Goal: Task Accomplishment & Management: Complete application form

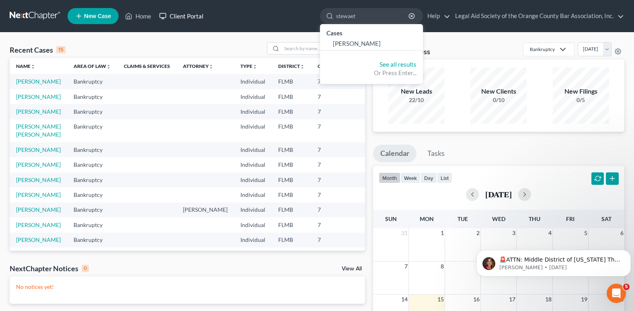
drag, startPoint x: 187, startPoint y: 17, endPoint x: 187, endPoint y: 28, distance: 11.3
click at [187, 17] on link "Client Portal" at bounding box center [181, 16] width 52 height 14
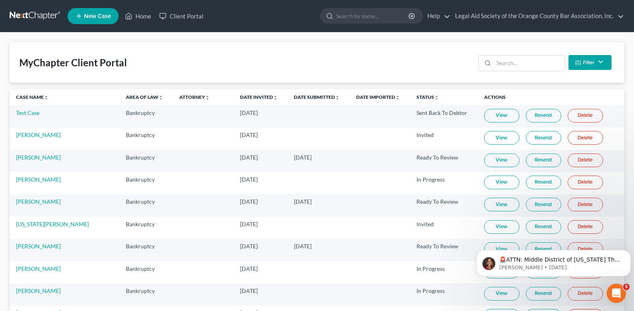
drag, startPoint x: 501, startPoint y: 71, endPoint x: 502, endPoint y: 67, distance: 4.4
click at [502, 71] on div "Filter Status Filter... Invited In Progress Ready To Review Reviewed Imported S…" at bounding box center [544, 62] width 139 height 21
click at [502, 66] on input "search" at bounding box center [529, 62] width 71 height 15
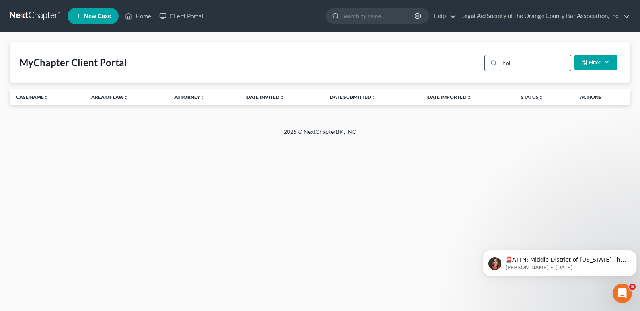
type input "[PERSON_NAME]"
drag, startPoint x: 520, startPoint y: 65, endPoint x: 485, endPoint y: 64, distance: 35.0
click at [485, 64] on div "[PERSON_NAME] Filter Status Filter... Invited In Progress Ready To Review Revie…" at bounding box center [550, 62] width 139 height 21
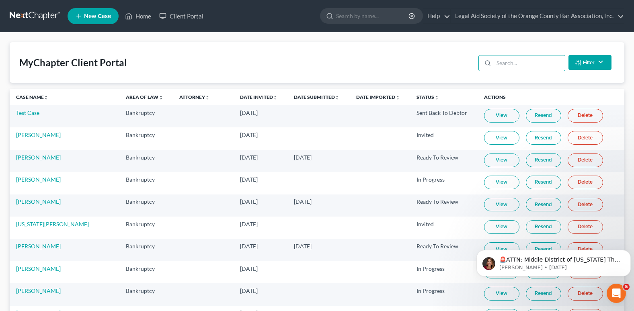
click at [111, 11] on link "New Case" at bounding box center [93, 16] width 51 height 16
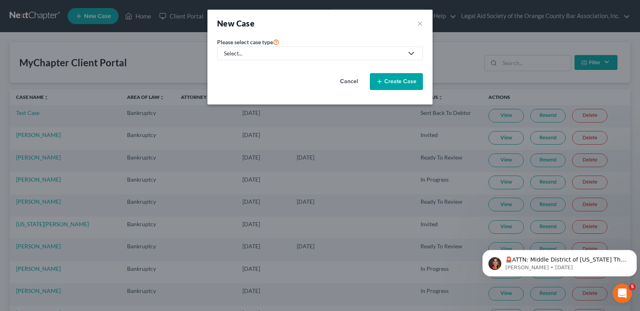
click at [242, 51] on div "Select..." at bounding box center [313, 53] width 179 height 8
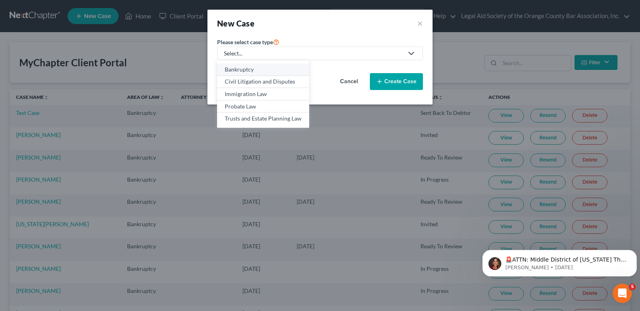
click at [243, 71] on div "Bankruptcy" at bounding box center [263, 70] width 77 height 8
select select "15"
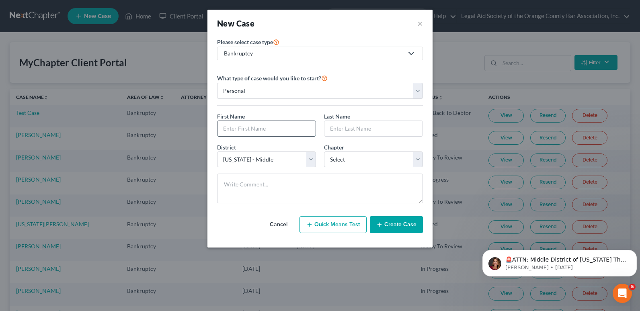
click at [249, 127] on input "text" at bounding box center [266, 128] width 98 height 15
click at [227, 128] on input "text" at bounding box center [266, 128] width 98 height 15
paste input "[PERSON_NAME]"
type input "[PERSON_NAME]"
click at [342, 131] on input "text" at bounding box center [373, 128] width 98 height 15
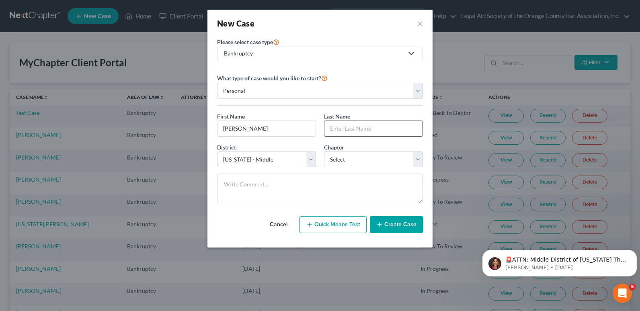
paste input "[PERSON_NAME]"
type input "[PERSON_NAME]"
drag, startPoint x: 250, startPoint y: 129, endPoint x: 284, endPoint y: 130, distance: 34.6
click at [284, 130] on input "[PERSON_NAME]" at bounding box center [266, 128] width 98 height 15
type input "[PERSON_NAME]"
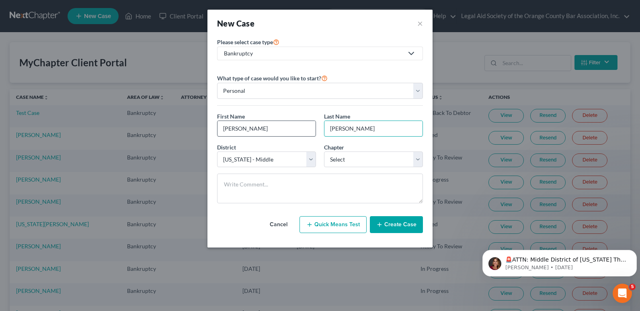
drag, startPoint x: 355, startPoint y: 129, endPoint x: 314, endPoint y: 132, distance: 40.3
click at [314, 132] on div "First Name * [PERSON_NAME] Last Name * [PERSON_NAME]" at bounding box center [320, 127] width 214 height 31
type input "[PERSON_NAME]"
drag, startPoint x: 223, startPoint y: 133, endPoint x: 215, endPoint y: 137, distance: 8.6
click at [215, 137] on div "First Name * [PERSON_NAME] Last Name * [PERSON_NAME]" at bounding box center [320, 127] width 214 height 31
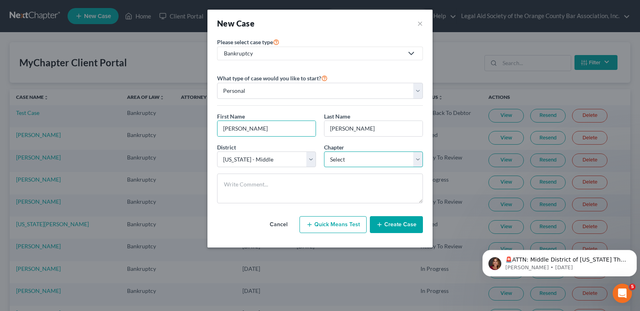
click at [334, 162] on select "Select 7 11 12 13" at bounding box center [373, 160] width 99 height 16
select select "0"
click at [324, 152] on select "Select 7 11 12 13" at bounding box center [373, 160] width 99 height 16
click at [402, 224] on button "Create Case" at bounding box center [396, 224] width 53 height 17
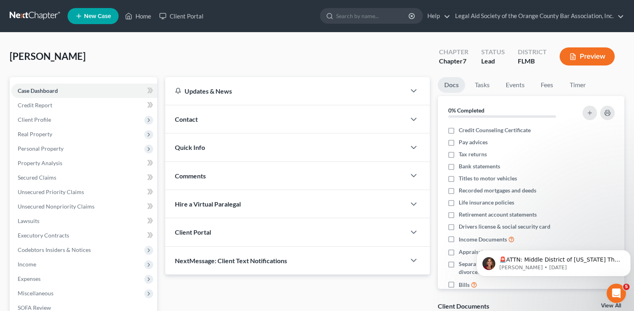
click at [198, 123] on span "Contact" at bounding box center [186, 119] width 23 height 8
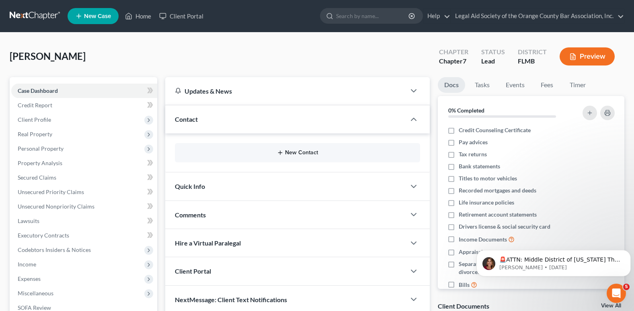
click at [295, 150] on button "New Contact" at bounding box center [297, 153] width 232 height 6
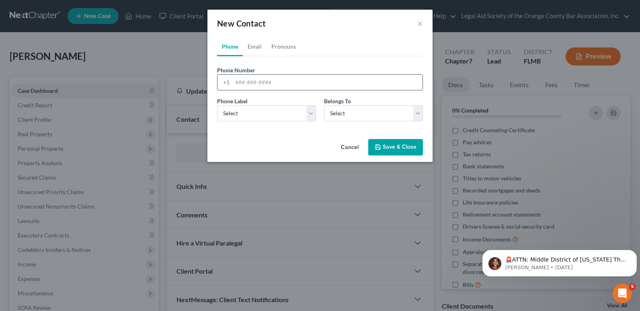
click at [235, 80] on input "tel" at bounding box center [327, 82] width 190 height 15
paste input "[PHONE_NUMBER]"
type input "[PHONE_NUMBER]"
click at [242, 117] on select "Select Mobile Home Work Other" at bounding box center [266, 113] width 99 height 16
select select "0"
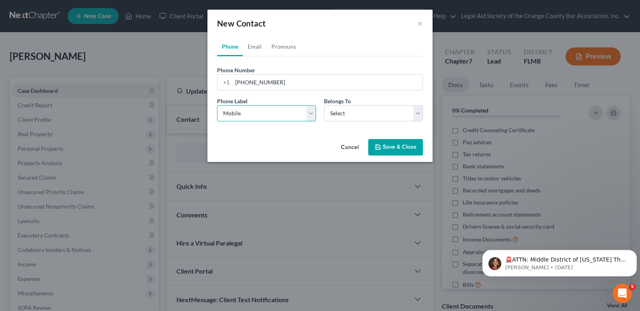
click at [217, 105] on select "Select Mobile Home Work Other" at bounding box center [266, 113] width 99 height 16
click at [343, 112] on select "Select Client Other" at bounding box center [373, 113] width 99 height 16
select select "0"
click at [324, 105] on select "Select Client Other" at bounding box center [373, 113] width 99 height 16
select select "0"
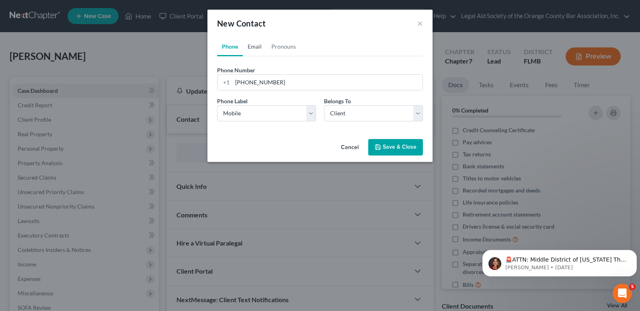
click at [257, 47] on link "Email" at bounding box center [255, 46] width 24 height 19
click at [251, 81] on input "email" at bounding box center [327, 82] width 190 height 15
paste input "[EMAIL_ADDRESS][PERSON_NAME][DOMAIN_NAME]"
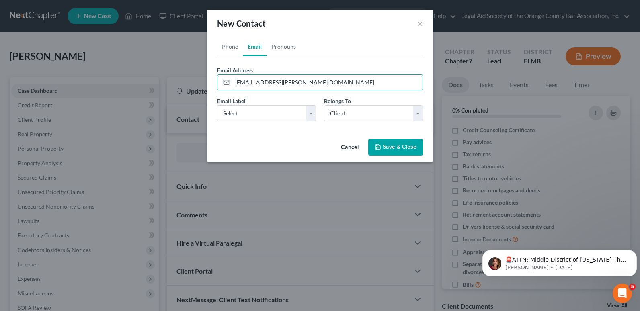
type input "[EMAIL_ADDRESS][PERSON_NAME][DOMAIN_NAME]"
click at [398, 150] on button "Save & Close" at bounding box center [395, 147] width 55 height 17
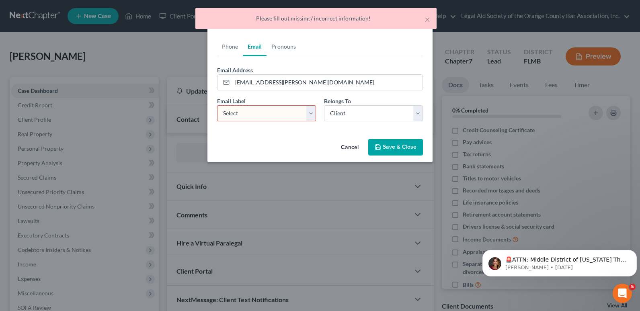
click at [268, 115] on select "Select Home Work Other" at bounding box center [266, 113] width 99 height 16
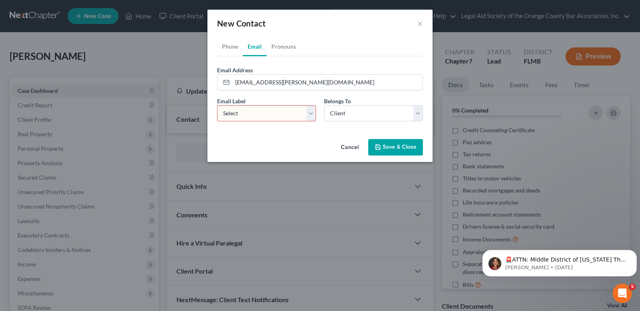
select select "0"
click at [217, 105] on select "Select Home Work Other" at bounding box center [266, 113] width 99 height 16
click at [397, 150] on button "Save & Close" at bounding box center [395, 147] width 55 height 17
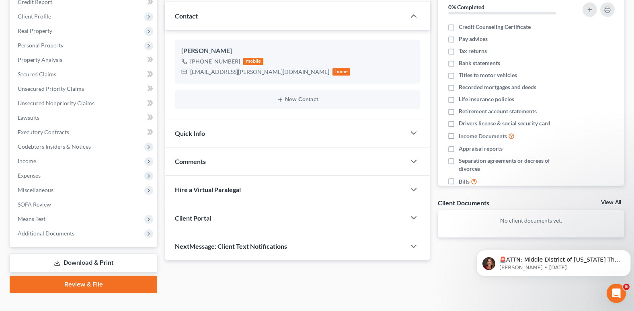
scroll to position [116, 0]
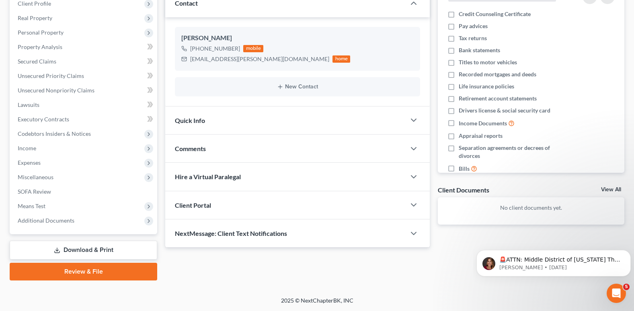
click at [226, 206] on div "Client Portal" at bounding box center [285, 205] width 240 height 28
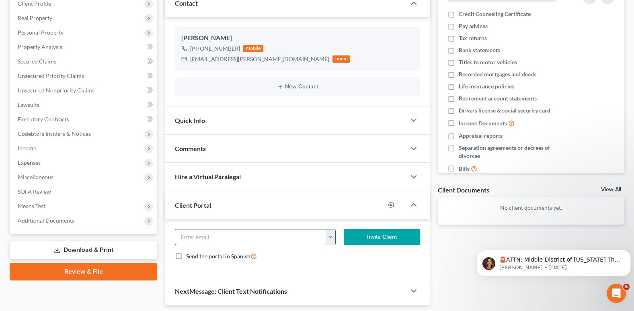
click at [191, 237] on input "email" at bounding box center [250, 237] width 150 height 15
paste input "[EMAIL_ADDRESS][PERSON_NAME][DOMAIN_NAME]"
type input "[EMAIL_ADDRESS][PERSON_NAME][DOMAIN_NAME]"
click at [330, 236] on button "button" at bounding box center [331, 237] width 10 height 15
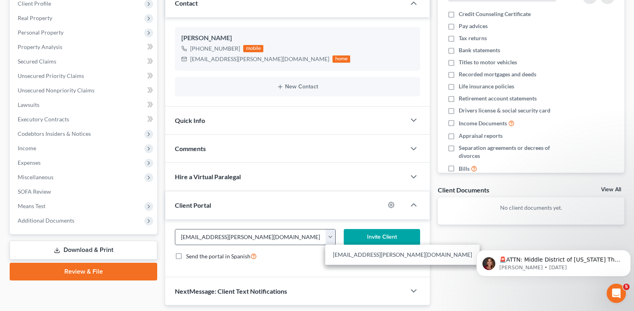
click at [297, 239] on input "[EMAIL_ADDRESS][PERSON_NAME][DOMAIN_NAME]" at bounding box center [250, 237] width 150 height 15
click at [388, 236] on button "Invite Client" at bounding box center [382, 237] width 76 height 16
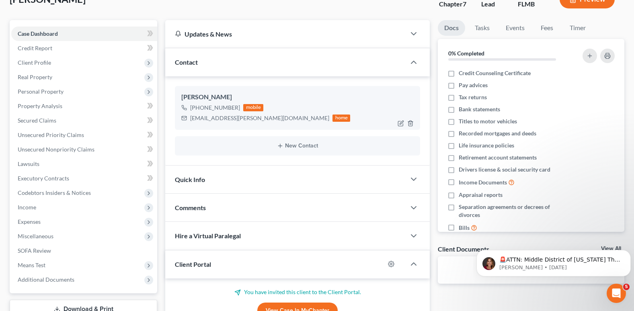
scroll to position [0, 0]
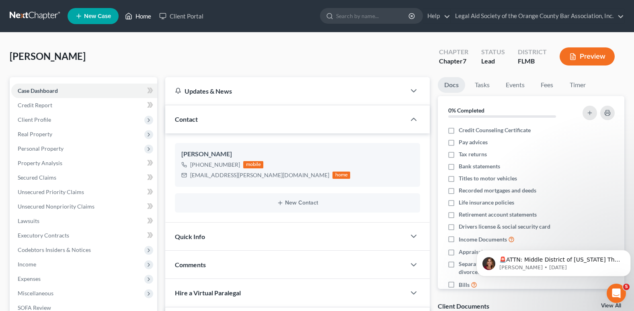
click at [132, 17] on icon at bounding box center [128, 16] width 7 height 10
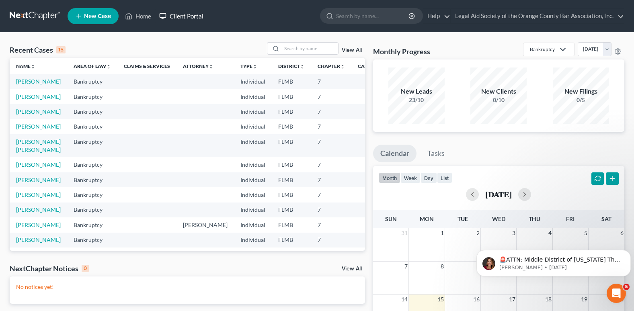
click at [191, 13] on link "Client Portal" at bounding box center [181, 16] width 52 height 14
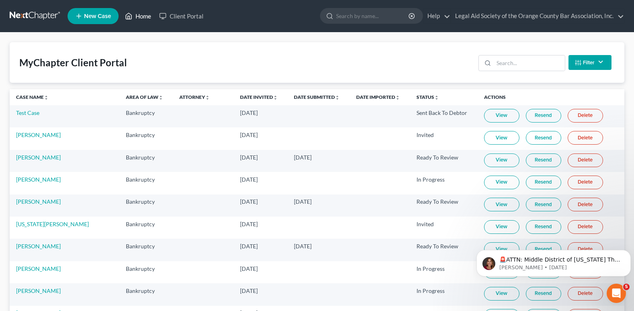
click at [134, 17] on link "Home" at bounding box center [138, 16] width 34 height 14
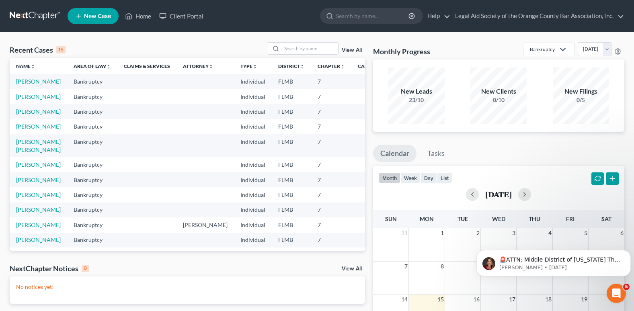
click at [84, 19] on span "New Case" at bounding box center [97, 16] width 27 height 6
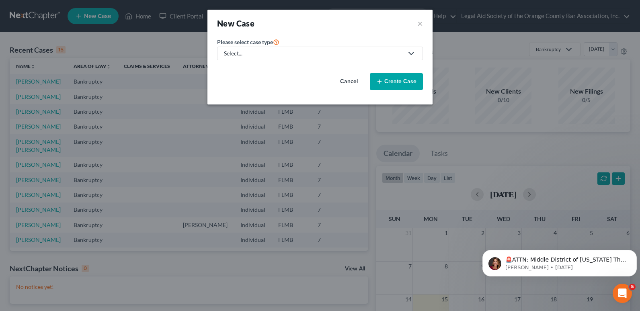
click at [257, 48] on link "Select..." at bounding box center [320, 54] width 206 height 14
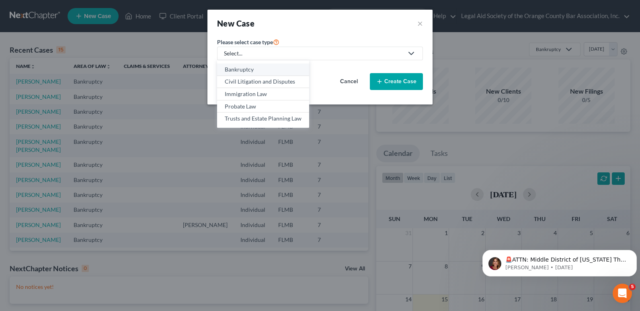
click at [245, 70] on div "Bankruptcy" at bounding box center [263, 70] width 77 height 8
select select "15"
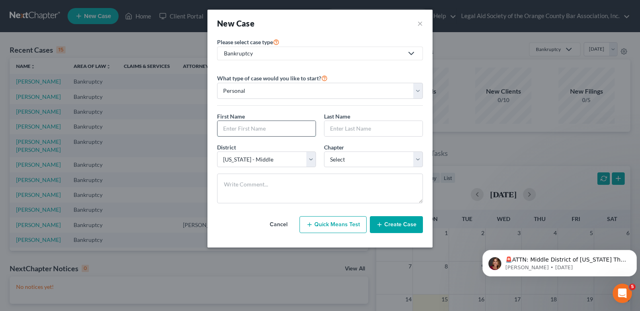
click at [240, 127] on input "text" at bounding box center [266, 128] width 98 height 15
click at [260, 129] on input "text" at bounding box center [266, 128] width 98 height 15
paste input "[PERSON_NAME]"
type input "[PERSON_NAME]"
click at [334, 130] on input "text" at bounding box center [373, 128] width 98 height 15
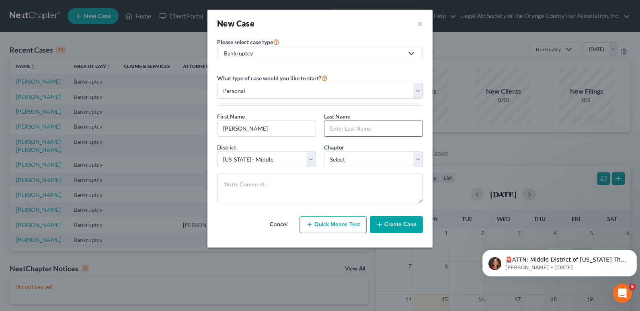
paste input "[PERSON_NAME]"
type input "[PERSON_NAME]"
drag, startPoint x: 243, startPoint y: 129, endPoint x: 287, endPoint y: 127, distance: 44.2
click at [287, 127] on input "[PERSON_NAME]" at bounding box center [266, 128] width 98 height 15
type input "[PERSON_NAME]"
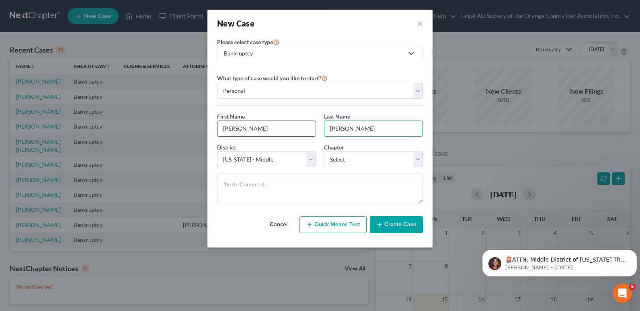
drag, startPoint x: 361, startPoint y: 130, endPoint x: 279, endPoint y: 133, distance: 82.4
click at [279, 133] on div "First Name * [PERSON_NAME] Last Name * [PERSON_NAME]" at bounding box center [320, 127] width 214 height 31
type input "[PERSON_NAME]"
drag, startPoint x: 223, startPoint y: 128, endPoint x: 201, endPoint y: 128, distance: 22.9
click at [201, 128] on div "New Case × Please select case type * Bankruptcy Bankruptcy Civil Litigation and…" at bounding box center [320, 155] width 640 height 311
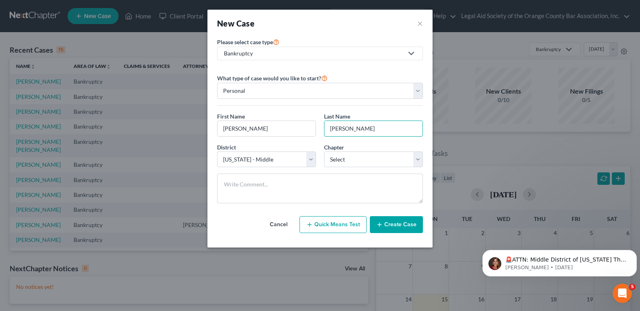
drag, startPoint x: 328, startPoint y: 128, endPoint x: 318, endPoint y: 128, distance: 10.1
click at [318, 128] on div "First Name * [PERSON_NAME] Last Name * [PERSON_NAME]" at bounding box center [320, 127] width 214 height 31
click at [338, 162] on select "Select 7 11 12 13" at bounding box center [373, 160] width 99 height 16
select select "0"
click at [324, 152] on select "Select 7 11 12 13" at bounding box center [373, 160] width 99 height 16
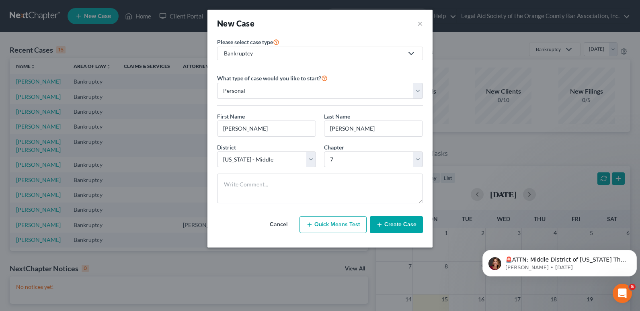
click at [396, 223] on button "Create Case" at bounding box center [396, 224] width 53 height 17
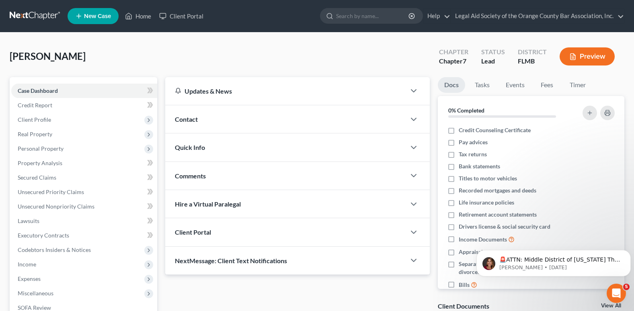
click at [196, 125] on div "Contact" at bounding box center [285, 119] width 240 height 28
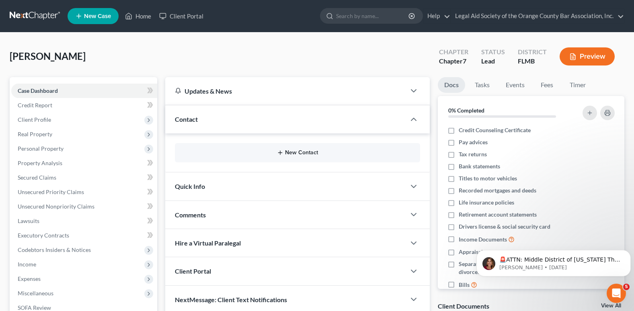
click at [291, 154] on button "New Contact" at bounding box center [297, 153] width 232 height 6
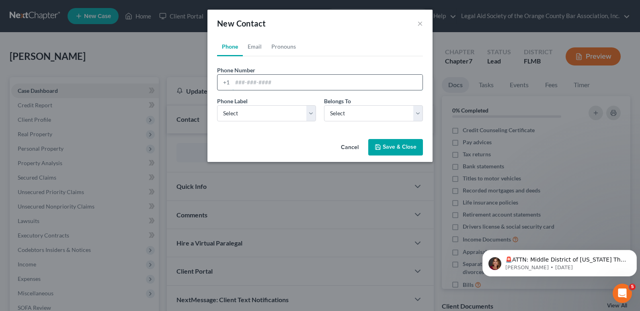
click at [247, 82] on input "tel" at bounding box center [327, 82] width 190 height 15
paste input "[PHONE_NUMBER]"
type input "[PHONE_NUMBER]"
click at [309, 117] on select "Select Mobile Home Work Other" at bounding box center [266, 113] width 99 height 16
select select "0"
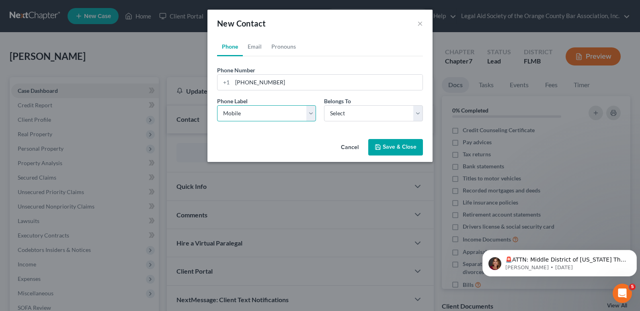
click at [217, 105] on select "Select Mobile Home Work Other" at bounding box center [266, 113] width 99 height 16
click at [344, 115] on select "Select Client Other" at bounding box center [373, 113] width 99 height 16
select select "0"
click at [324, 105] on select "Select Client Other" at bounding box center [373, 113] width 99 height 16
select select "0"
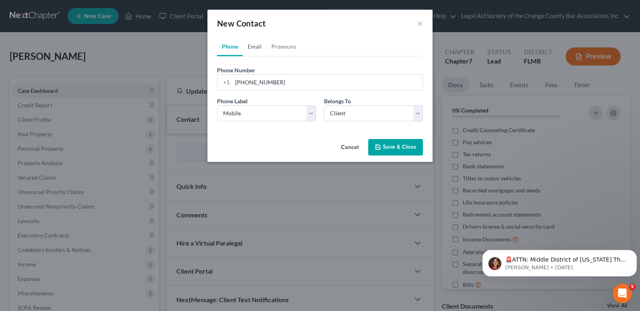
click at [254, 48] on link "Email" at bounding box center [255, 46] width 24 height 19
click at [236, 87] on input "email" at bounding box center [327, 82] width 190 height 15
paste input "[EMAIL_ADDRESS][DOMAIN_NAME]"
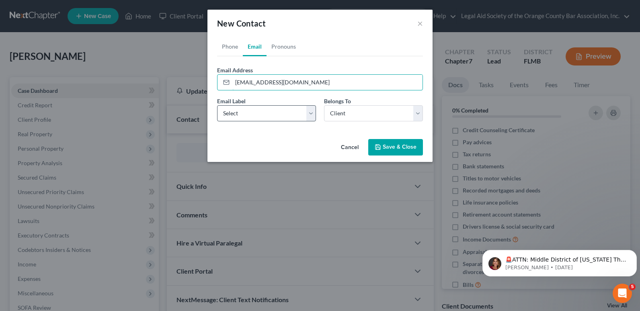
type input "[EMAIL_ADDRESS][DOMAIN_NAME]"
click at [240, 117] on select "Select Home Work Other" at bounding box center [266, 113] width 99 height 16
select select "0"
click at [217, 105] on select "Select Home Work Other" at bounding box center [266, 113] width 99 height 16
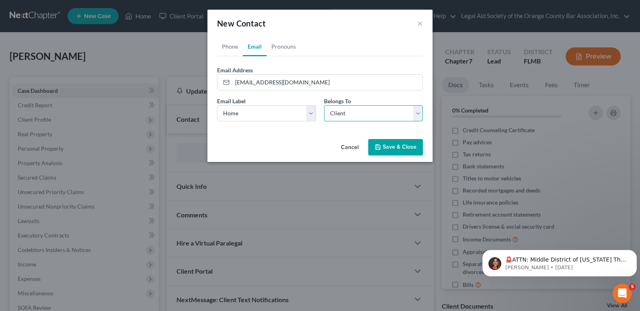
click at [336, 117] on select "Select Client Other" at bounding box center [373, 113] width 99 height 16
click at [324, 105] on select "Select Client Other" at bounding box center [373, 113] width 99 height 16
drag, startPoint x: 340, startPoint y: 112, endPoint x: 340, endPoint y: 118, distance: 5.6
click at [340, 112] on select "Select Client Other" at bounding box center [373, 113] width 99 height 16
select select "0"
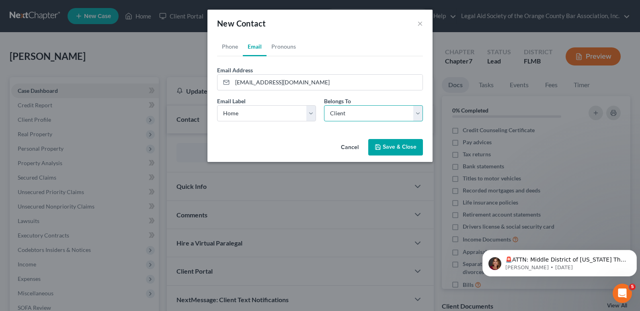
click at [324, 105] on select "Select Client Other" at bounding box center [373, 113] width 99 height 16
click at [396, 148] on button "Save & Close" at bounding box center [395, 147] width 55 height 17
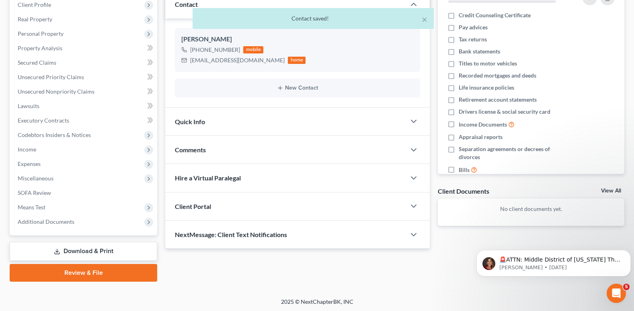
scroll to position [116, 0]
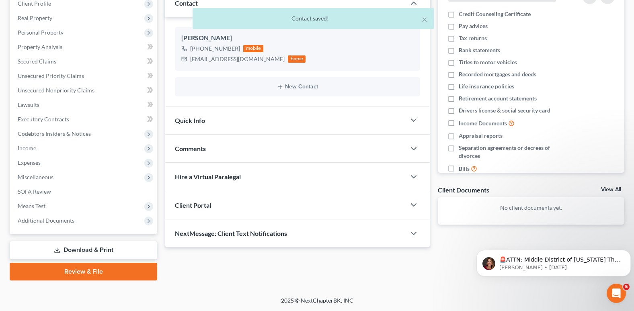
click at [221, 208] on div "Client Portal" at bounding box center [285, 205] width 240 height 28
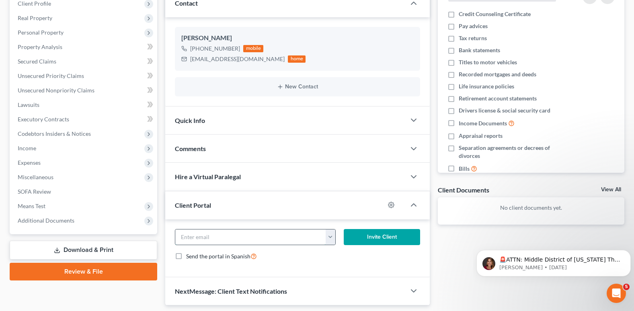
click at [232, 232] on input "email" at bounding box center [250, 237] width 150 height 15
paste input "[EMAIL_ADDRESS][DOMAIN_NAME]"
type input "[EMAIL_ADDRESS][DOMAIN_NAME]"
click at [373, 239] on button "Invite Client" at bounding box center [382, 237] width 76 height 16
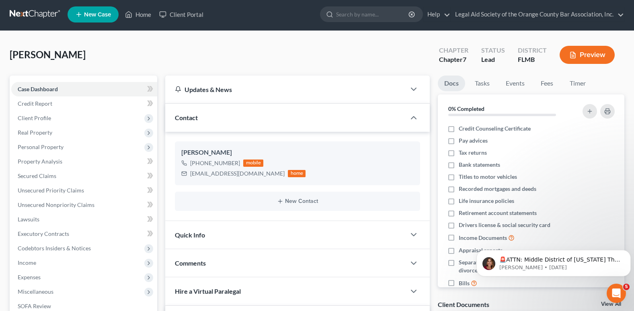
scroll to position [0, 0]
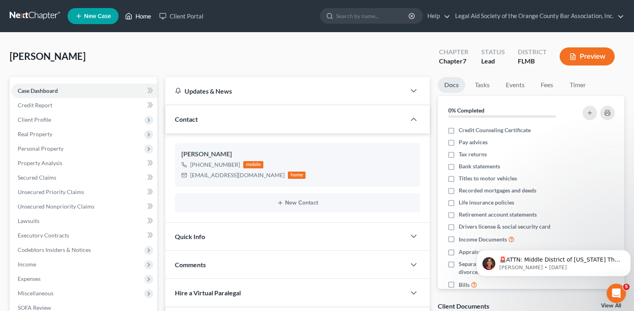
drag, startPoint x: 141, startPoint y: 17, endPoint x: 152, endPoint y: 37, distance: 22.8
click at [141, 17] on link "Home" at bounding box center [138, 16] width 34 height 14
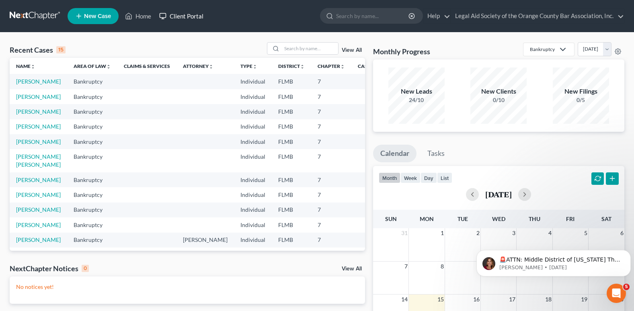
click at [186, 20] on link "Client Portal" at bounding box center [181, 16] width 52 height 14
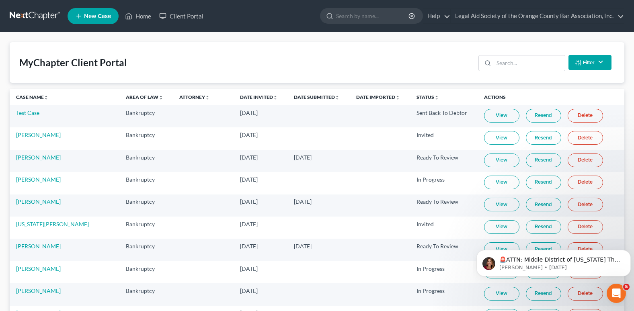
click at [487, 117] on link "View" at bounding box center [501, 116] width 35 height 14
